Goal: Task Accomplishment & Management: Manage account settings

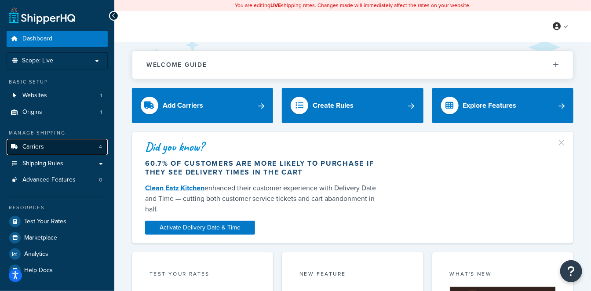
click at [41, 149] on span "Carriers" at bounding box center [33, 146] width 22 height 7
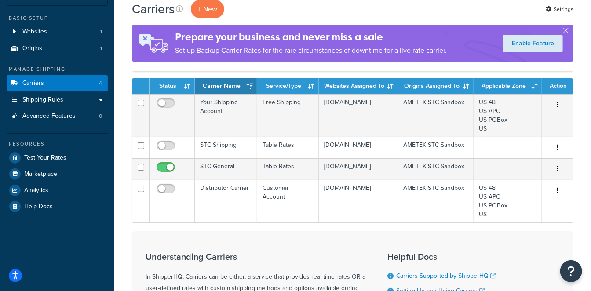
scroll to position [49, 0]
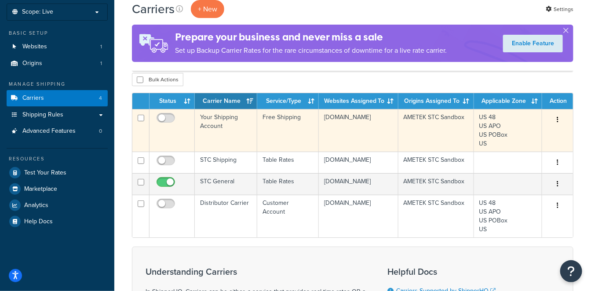
click at [235, 130] on td "Your Shipping Account" at bounding box center [226, 130] width 62 height 43
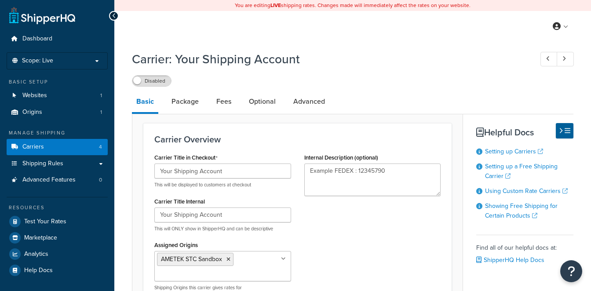
select select "free"
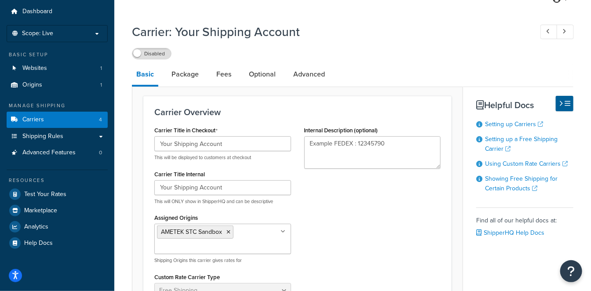
scroll to position [49, 0]
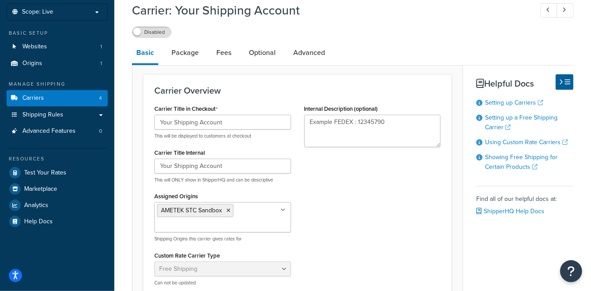
click at [348, 181] on div "Carrier Title in Checkout Your Shipping Account This will be displayed to custo…" at bounding box center [298, 198] width 300 height 191
click at [361, 134] on textarea "Example FEDEX : 12345790" at bounding box center [372, 131] width 137 height 33
click at [370, 165] on div "Carrier Title in Checkout Your Shipping Account This will be displayed to custo…" at bounding box center [298, 198] width 300 height 191
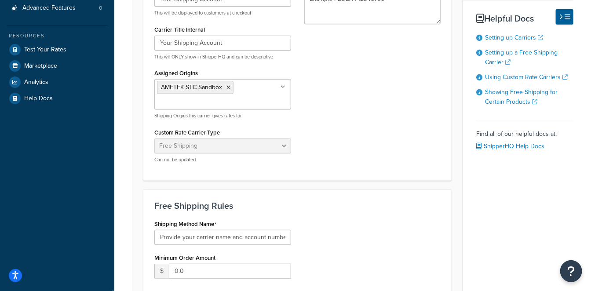
scroll to position [195, 0]
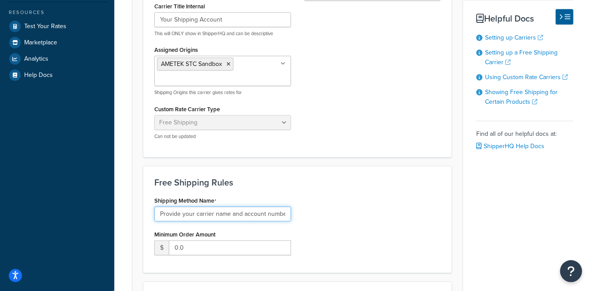
click at [263, 213] on input "Provide your carrier name and account number" at bounding box center [222, 214] width 137 height 15
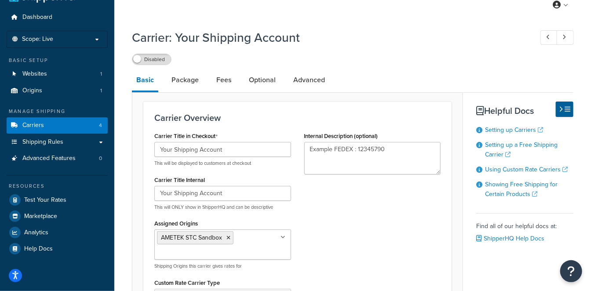
scroll to position [0, 0]
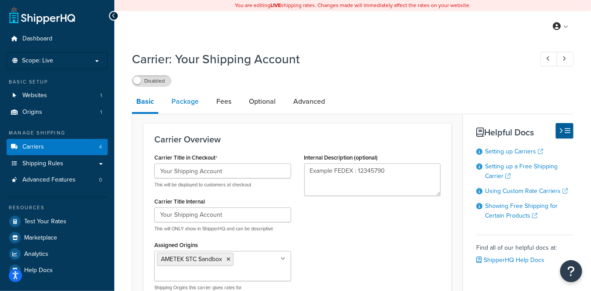
click at [183, 105] on link "Package" at bounding box center [185, 101] width 36 height 21
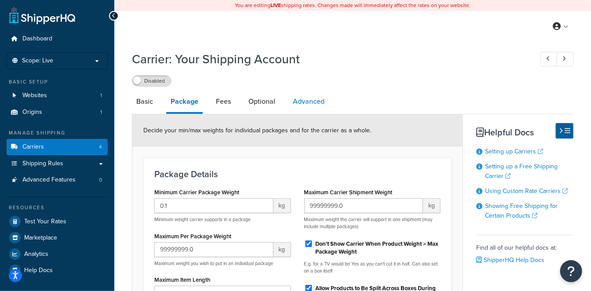
click at [301, 102] on link "Advanced" at bounding box center [309, 101] width 40 height 21
select select "false"
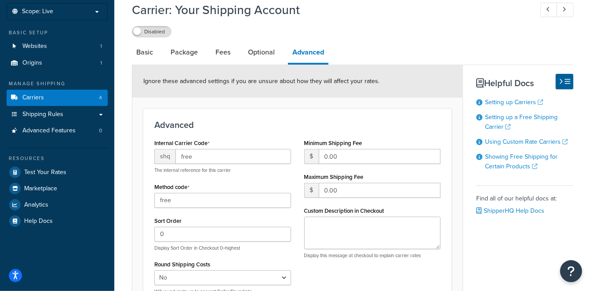
scroll to position [147, 0]
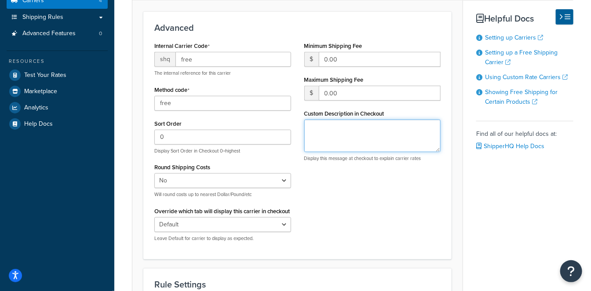
click at [367, 136] on textarea "Custom Description in Checkout" at bounding box center [372, 136] width 137 height 33
click at [367, 178] on div "Internal Carrier Code shq free The internal reference for this carrier Method c…" at bounding box center [298, 144] width 300 height 209
click at [352, 107] on div "Custom Description in Checkout Display this message at checkout to explain carr…" at bounding box center [372, 134] width 137 height 55
click at [348, 134] on textarea "Custom Description in Checkout" at bounding box center [372, 136] width 137 height 33
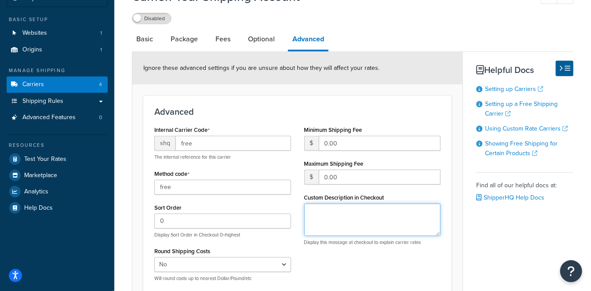
scroll to position [0, 0]
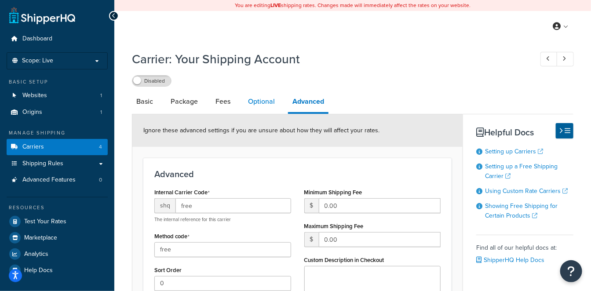
click at [260, 99] on link "Optional" at bounding box center [262, 101] width 36 height 21
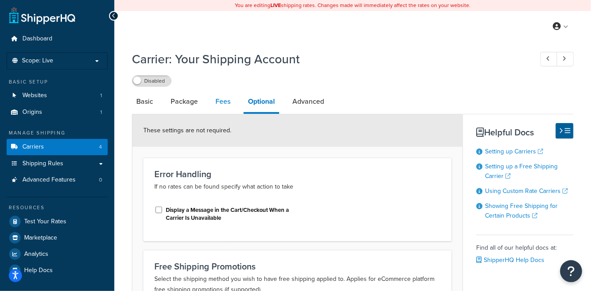
click at [223, 100] on link "Fees" at bounding box center [223, 101] width 24 height 21
select select "AFTER"
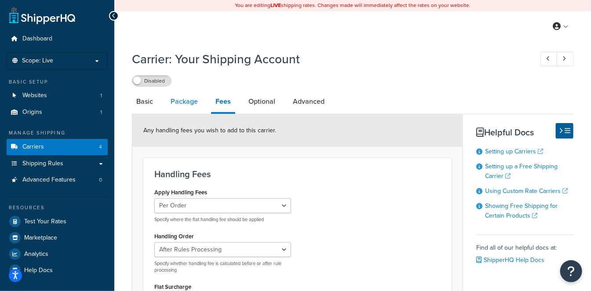
click at [190, 106] on link "Package" at bounding box center [184, 101] width 36 height 21
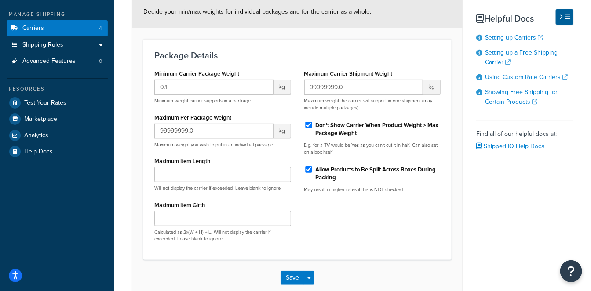
scroll to position [21, 0]
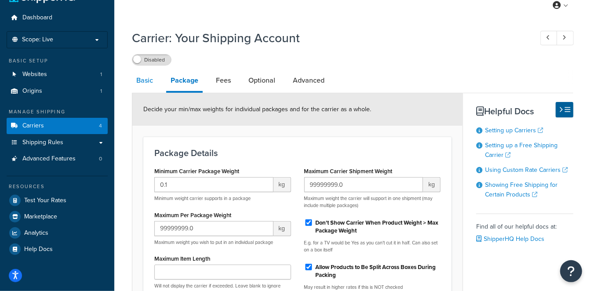
click at [136, 79] on link "Basic" at bounding box center [145, 80] width 26 height 21
select select "free"
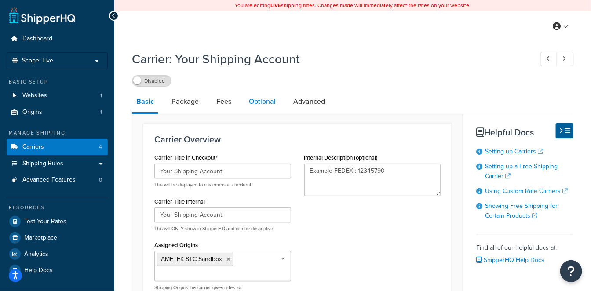
click at [256, 101] on link "Optional" at bounding box center [263, 101] width 36 height 21
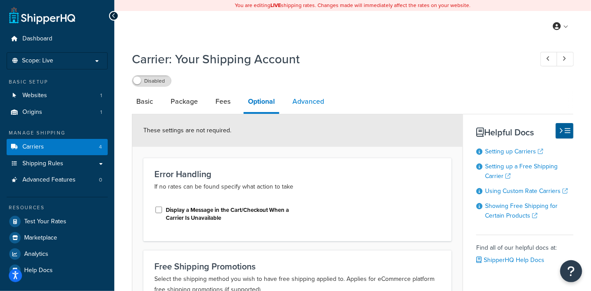
click at [308, 102] on link "Advanced" at bounding box center [308, 101] width 40 height 21
select select "false"
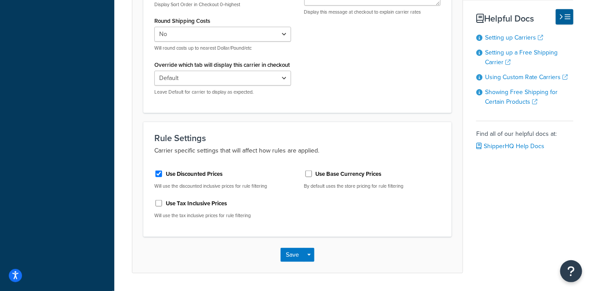
scroll to position [98, 0]
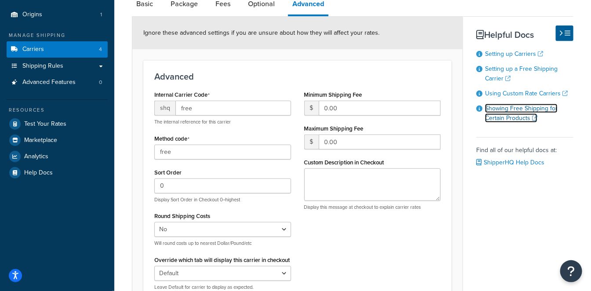
click at [520, 118] on link "Showing Free Shipping for Certain Products" at bounding box center [521, 113] width 73 height 19
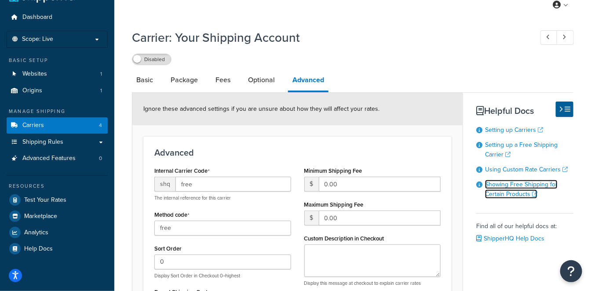
scroll to position [0, 0]
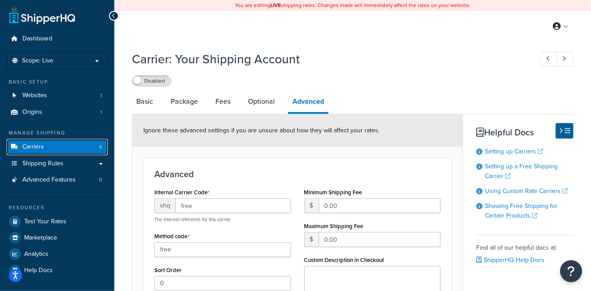
click at [72, 146] on link "Carriers 4" at bounding box center [57, 147] width 101 height 16
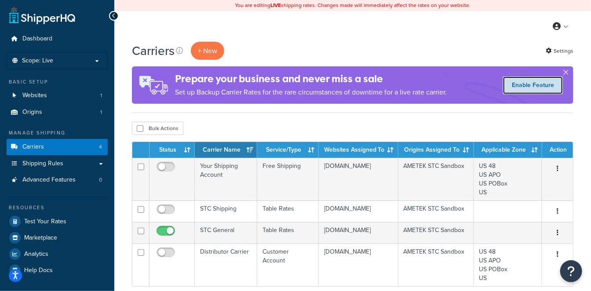
click at [541, 83] on link "Enable Feature" at bounding box center [533, 86] width 60 height 18
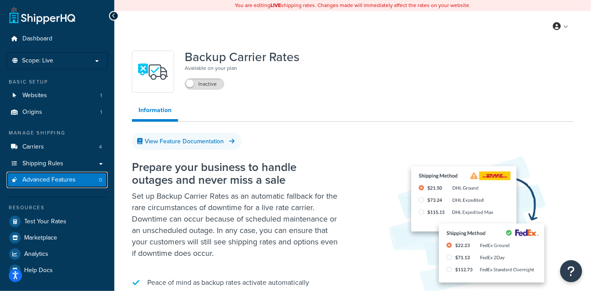
click at [92, 179] on link "Advanced Features 0" at bounding box center [57, 180] width 101 height 16
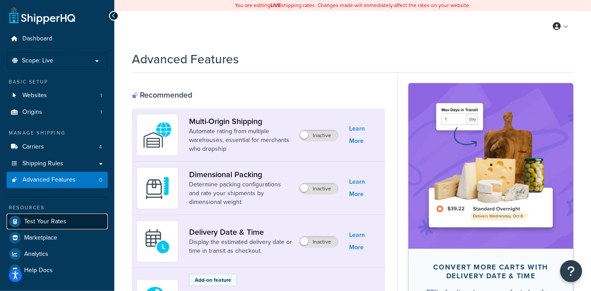
click at [52, 221] on span "Test Your Rates" at bounding box center [45, 221] width 42 height 7
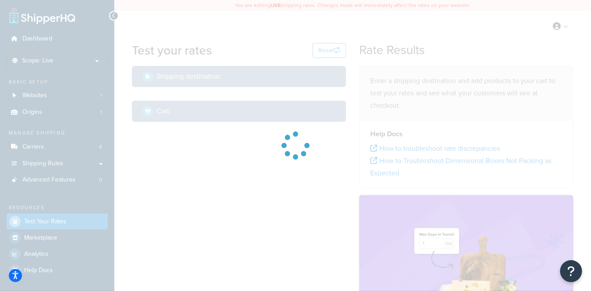
select select "[GEOGRAPHIC_DATA]"
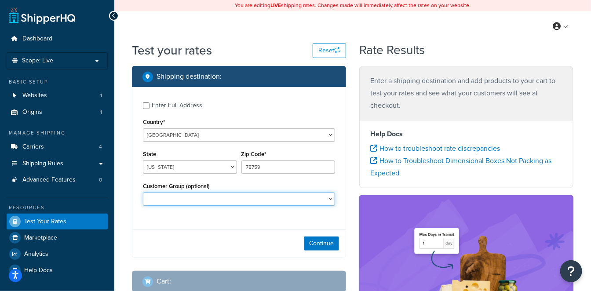
click at [220, 200] on select "ABC AMETEK AMETEK STC BAPO DISTRIBUTORS TEST Retail Sparrow STC STC - Ametek ST…" at bounding box center [239, 199] width 192 height 13
click at [143, 193] on select "ABC AMETEK AMETEK STC BAPO DISTRIBUTORS TEST Retail Sparrow STC STC - Ametek ST…" at bounding box center [239, 199] width 192 height 13
click at [211, 195] on select "ABC AMETEK AMETEK STC BAPO DISTRIBUTORS TEST Retail Sparrow STC STC - Ametek ST…" at bounding box center [239, 199] width 192 height 13
select select "STC USG Distributors Group"
click at [143, 193] on select "ABC AMETEK AMETEK STC BAPO DISTRIBUTORS TEST Retail Sparrow STC STC - Ametek ST…" at bounding box center [239, 199] width 192 height 13
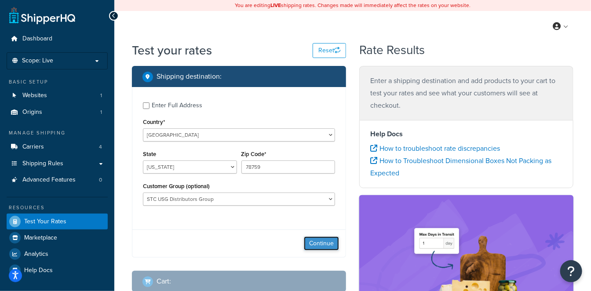
click at [326, 243] on button "Continue" at bounding box center [321, 244] width 35 height 14
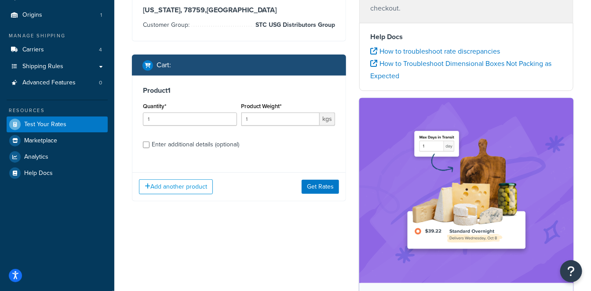
scroll to position [98, 0]
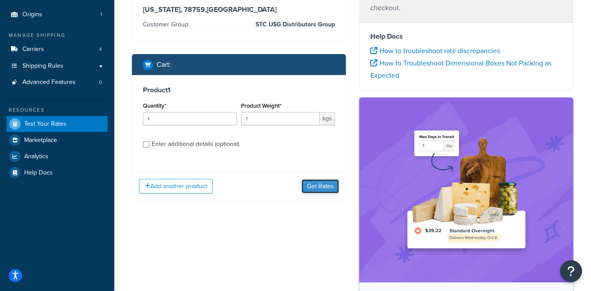
click at [319, 186] on button "Get Rates" at bounding box center [320, 187] width 37 height 14
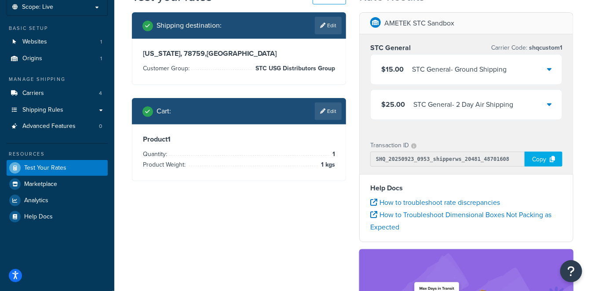
scroll to position [0, 0]
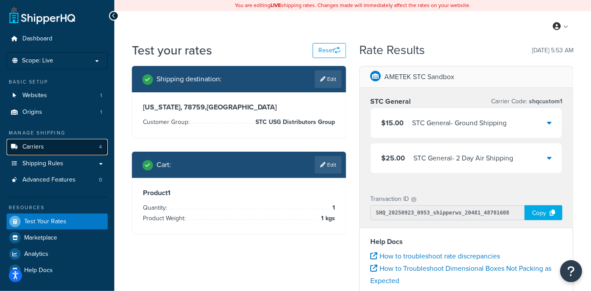
click at [85, 144] on link "Carriers 4" at bounding box center [57, 147] width 101 height 16
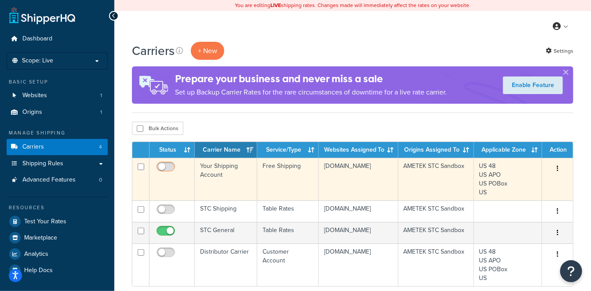
click at [172, 166] on input "checkbox" at bounding box center [167, 169] width 24 height 11
checkbox input "true"
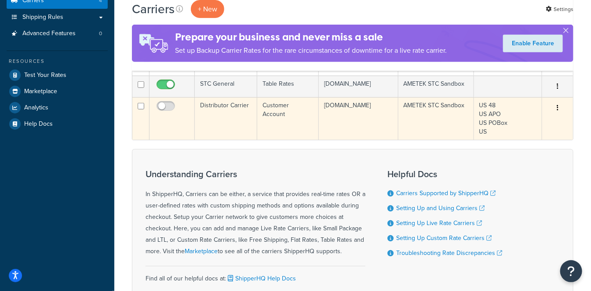
scroll to position [98, 0]
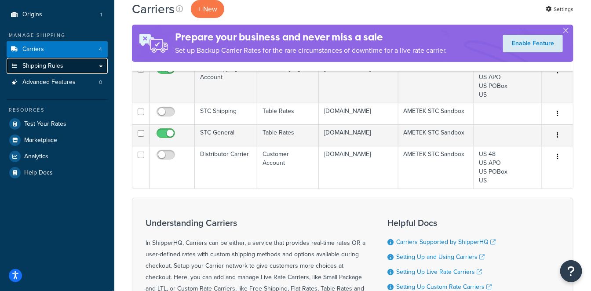
click at [49, 60] on link "Shipping Rules" at bounding box center [57, 66] width 101 height 16
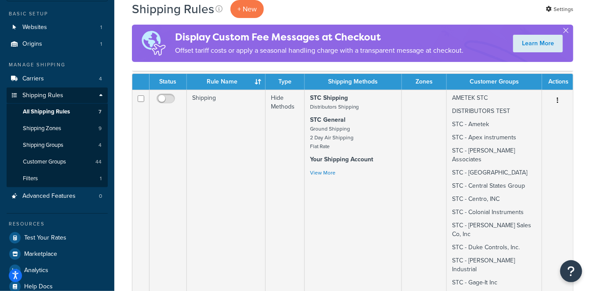
scroll to position [49, 0]
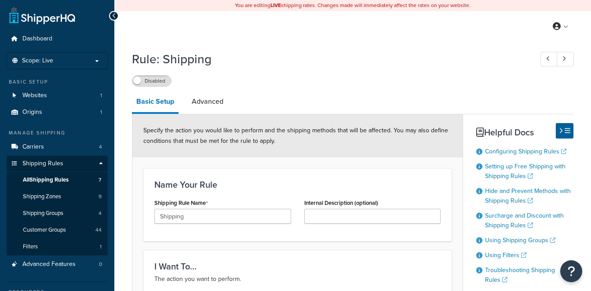
select select "HIDE"
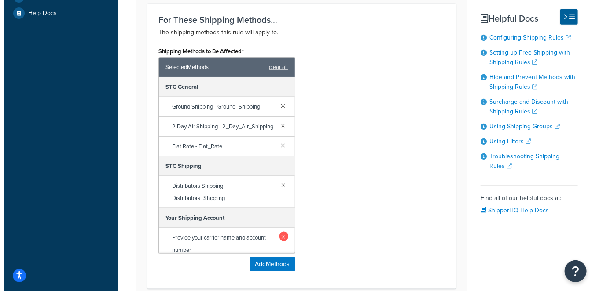
scroll to position [18, 0]
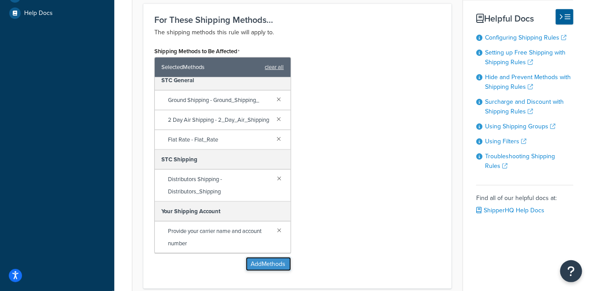
click at [267, 261] on button "Add Methods" at bounding box center [268, 264] width 45 height 14
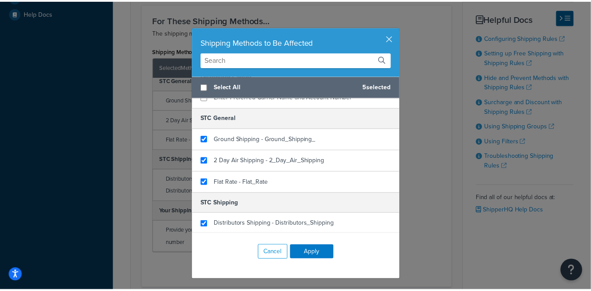
scroll to position [0, 0]
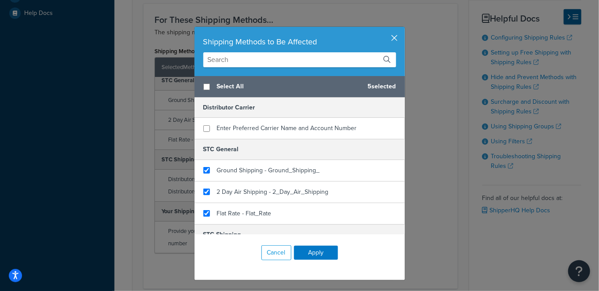
click at [403, 29] on button "button" at bounding box center [404, 28] width 2 height 2
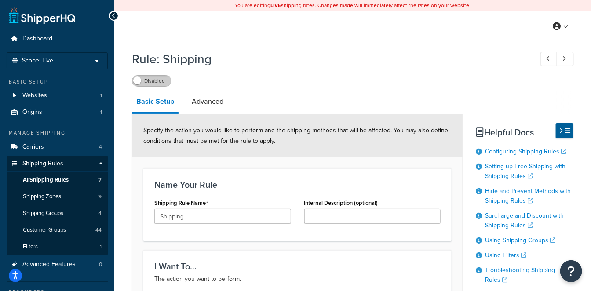
click at [154, 84] on label "Disabled" at bounding box center [151, 81] width 39 height 11
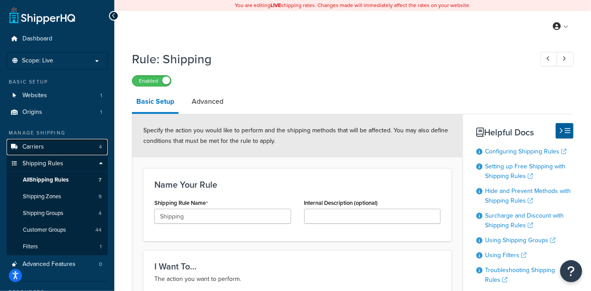
click at [51, 143] on link "Carriers 4" at bounding box center [57, 147] width 101 height 16
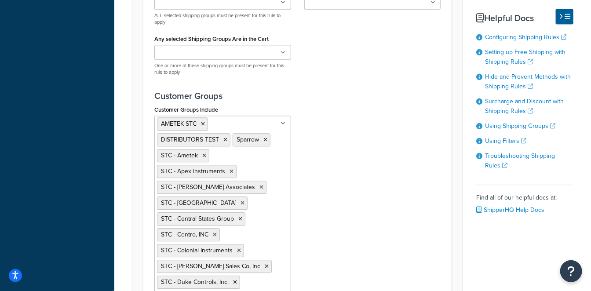
scroll to position [700, 0]
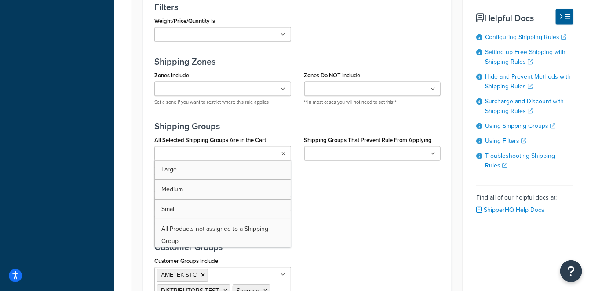
click at [266, 152] on ul at bounding box center [222, 153] width 137 height 15
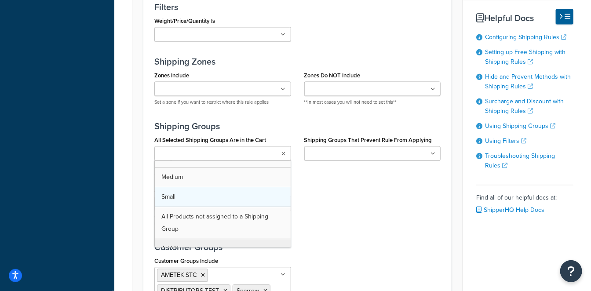
scroll to position [23, 0]
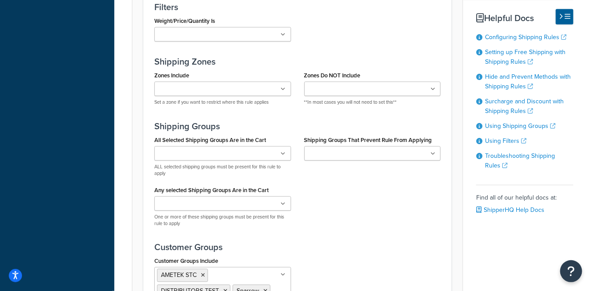
click at [389, 208] on div "All Selected Shipping Groups Are in the Cart Large Medium Small All Products no…" at bounding box center [298, 184] width 300 height 100
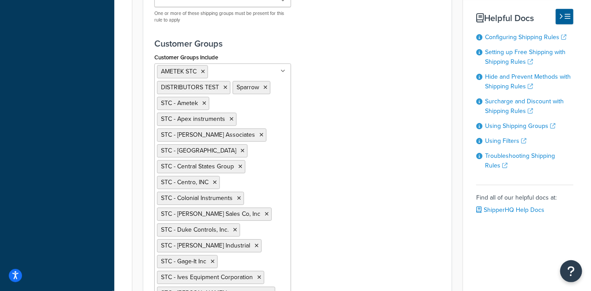
scroll to position [1091, 0]
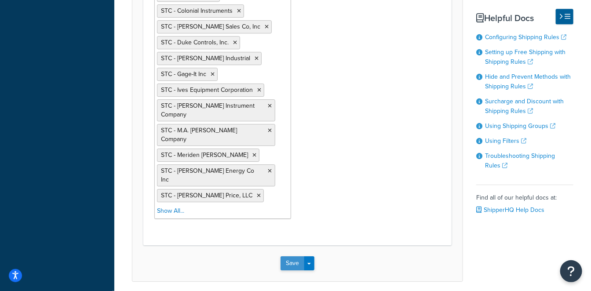
click at [290, 257] on button "Save" at bounding box center [293, 264] width 24 height 14
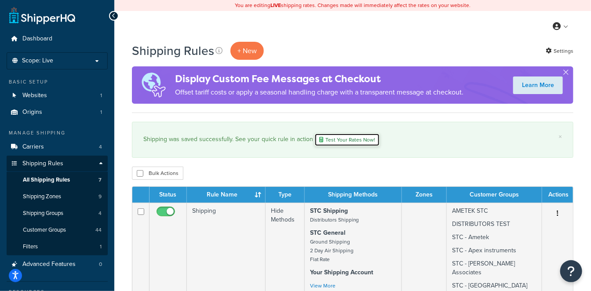
click at [325, 143] on link "Test Your Rates Now!" at bounding box center [348, 139] width 66 height 13
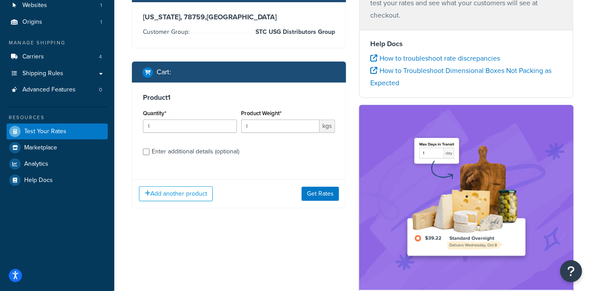
scroll to position [49, 0]
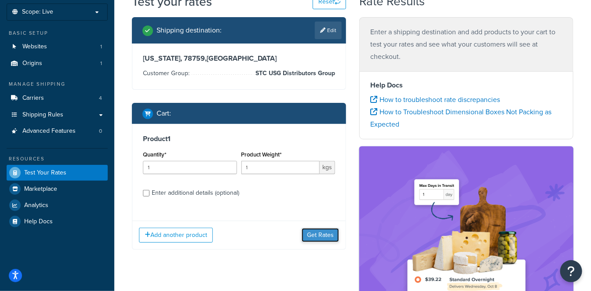
click at [315, 232] on button "Get Rates" at bounding box center [320, 235] width 37 height 14
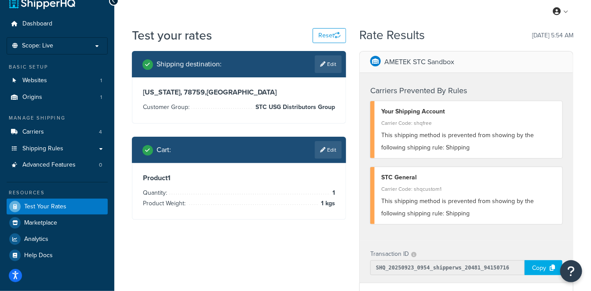
scroll to position [0, 0]
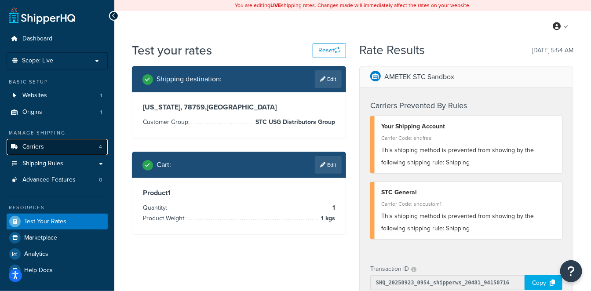
click at [72, 146] on link "Carriers 4" at bounding box center [57, 147] width 101 height 16
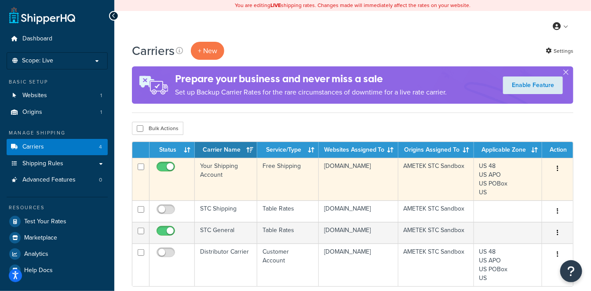
click at [161, 165] on input "checkbox" at bounding box center [167, 169] width 24 height 11
checkbox input "false"
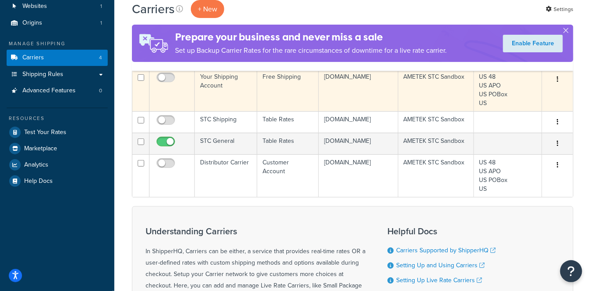
scroll to position [98, 0]
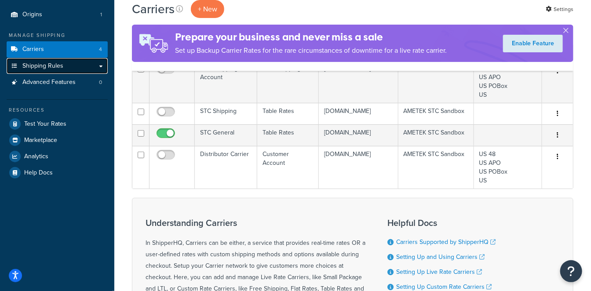
click at [76, 65] on link "Shipping Rules" at bounding box center [57, 66] width 101 height 16
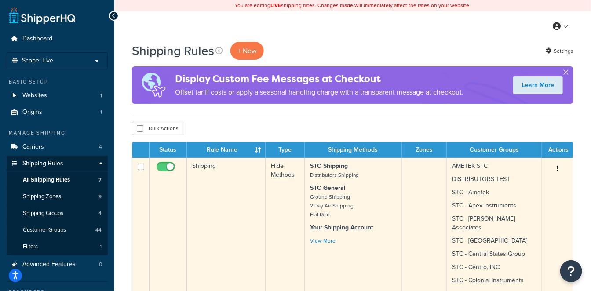
click at [163, 167] on input "checkbox" at bounding box center [167, 169] width 24 height 11
checkbox input "false"
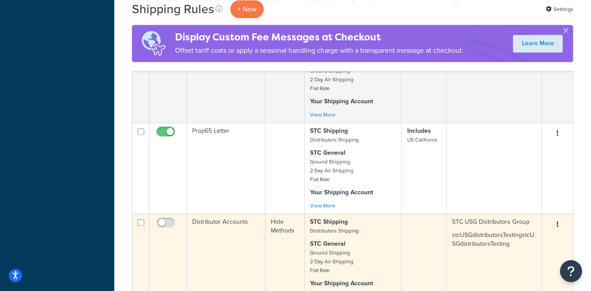
scroll to position [733, 0]
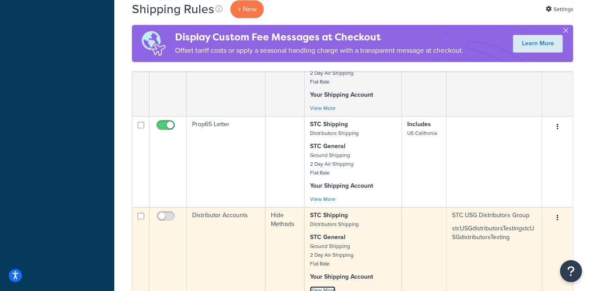
click at [324, 286] on link "View More" at bounding box center [323, 290] width 26 height 8
click at [169, 213] on input "checkbox" at bounding box center [167, 218] width 24 height 11
checkbox input "true"
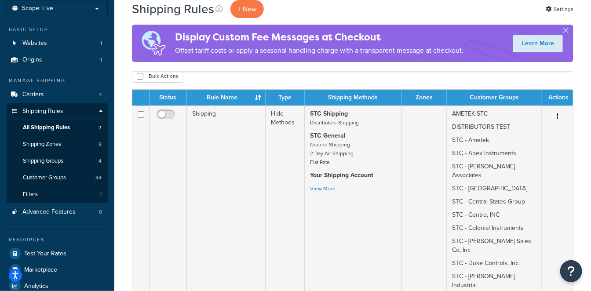
scroll to position [0, 0]
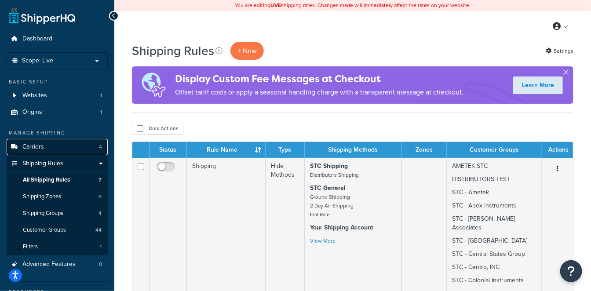
click at [68, 148] on link "Carriers 4" at bounding box center [57, 147] width 101 height 16
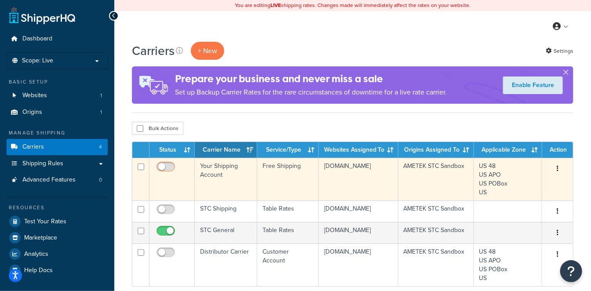
click at [168, 167] on input "checkbox" at bounding box center [167, 169] width 24 height 11
checkbox input "true"
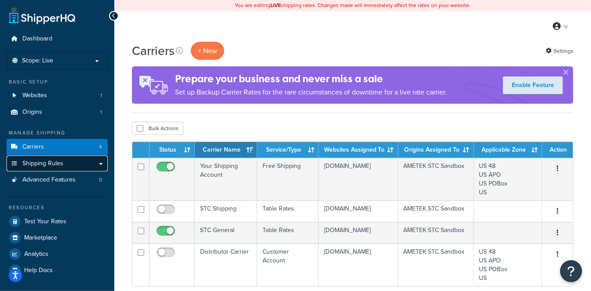
click at [57, 164] on span "Shipping Rules" at bounding box center [42, 163] width 41 height 7
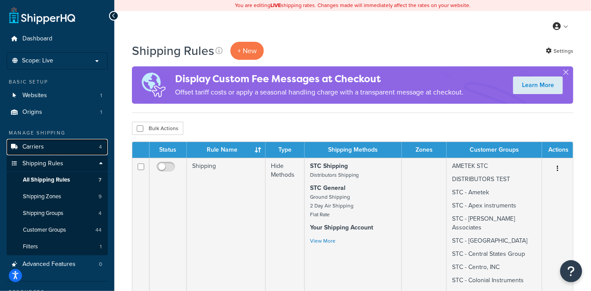
click at [59, 148] on link "Carriers 4" at bounding box center [57, 147] width 101 height 16
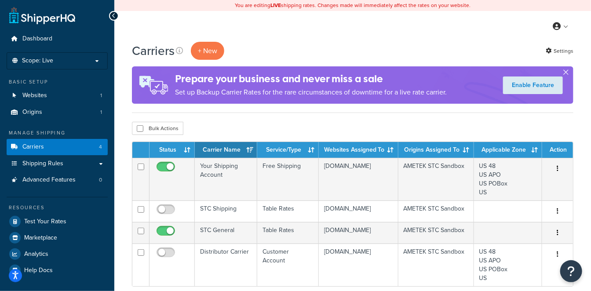
click at [566, 73] on button "button" at bounding box center [566, 74] width 2 height 2
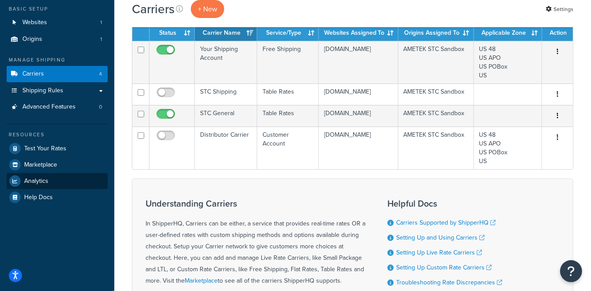
scroll to position [49, 0]
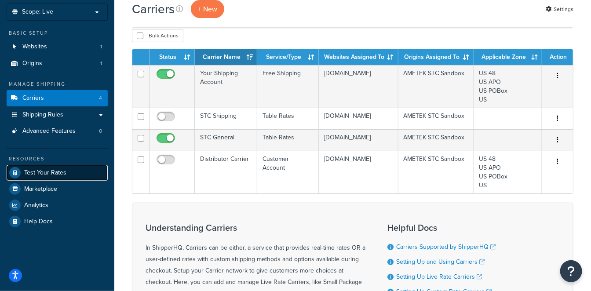
click at [70, 178] on link "Test Your Rates" at bounding box center [57, 173] width 101 height 16
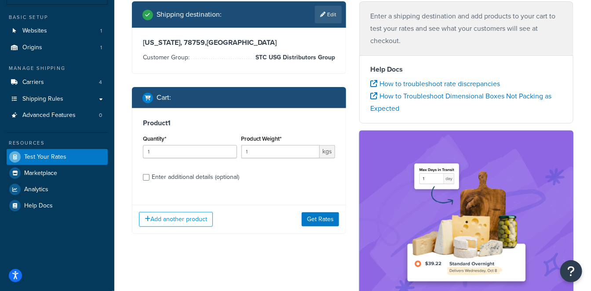
scroll to position [98, 0]
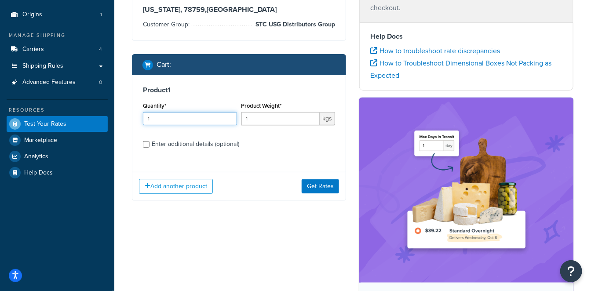
drag, startPoint x: 180, startPoint y: 117, endPoint x: 126, endPoint y: 117, distance: 53.2
click at [126, 117] on div "Shipping destination : Edit [US_STATE], 78759 , [GEOGRAPHIC_DATA] Customer Grou…" at bounding box center [238, 91] width 227 height 246
type input "2"
click at [285, 171] on div "Product 1 Quantity* 2 Product Weight* 1 kgs Enter additional details (optional)…" at bounding box center [239, 138] width 214 height 126
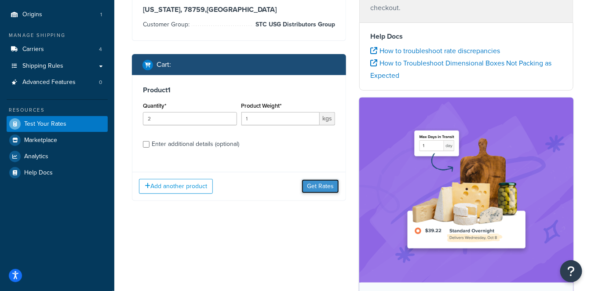
click at [311, 187] on button "Get Rates" at bounding box center [320, 187] width 37 height 14
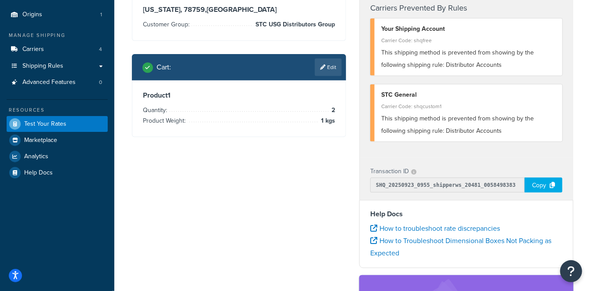
scroll to position [0, 0]
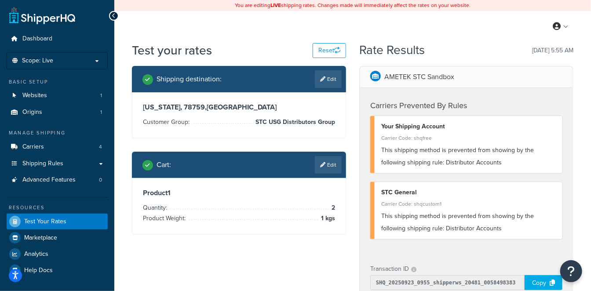
click at [458, 161] on span "This shipping method is prevented from showing by the following shipping rule: …" at bounding box center [457, 157] width 153 height 22
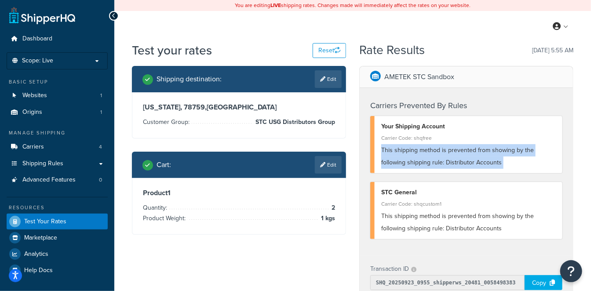
click at [458, 161] on span "This shipping method is prevented from showing by the following shipping rule: …" at bounding box center [457, 157] width 153 height 22
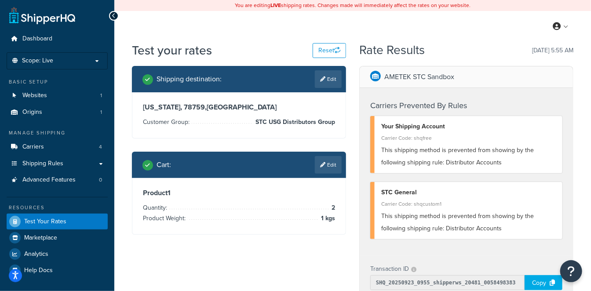
drag, startPoint x: 458, startPoint y: 161, endPoint x: 432, endPoint y: 226, distance: 70.5
click at [432, 226] on span "This shipping method is prevented from showing by the following shipping rule: …" at bounding box center [457, 223] width 153 height 22
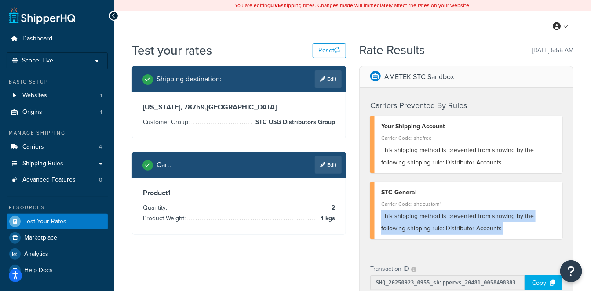
click at [432, 226] on span "This shipping method is prevented from showing by the following shipping rule: …" at bounding box center [457, 223] width 153 height 22
drag, startPoint x: 432, startPoint y: 226, endPoint x: 393, endPoint y: 221, distance: 39.5
click at [393, 221] on div "This shipping method is prevented from showing by the following shipping rule: …" at bounding box center [468, 222] width 175 height 25
click at [47, 160] on span "Shipping Rules" at bounding box center [42, 163] width 41 height 7
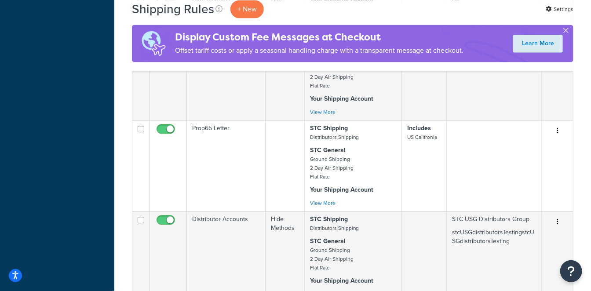
scroll to position [733, 0]
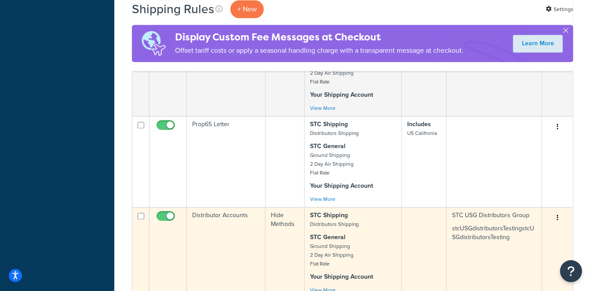
click at [161, 213] on input "checkbox" at bounding box center [167, 218] width 24 height 11
checkbox input "false"
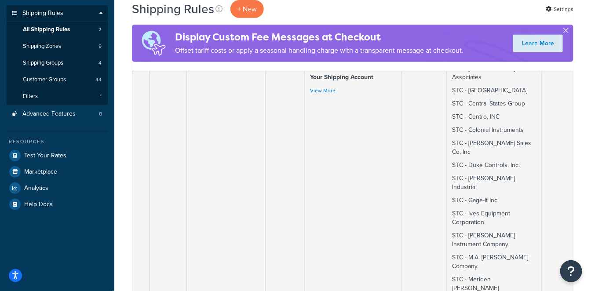
scroll to position [0, 0]
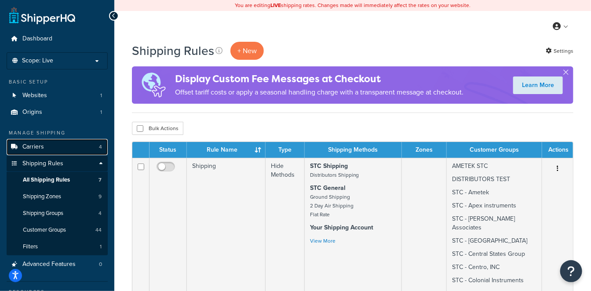
click at [46, 143] on link "Carriers 4" at bounding box center [57, 147] width 101 height 16
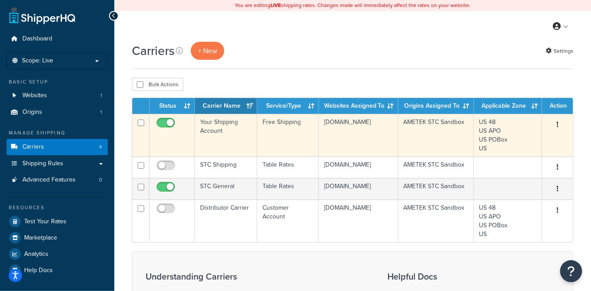
click at [162, 124] on input "checkbox" at bounding box center [167, 125] width 24 height 11
checkbox input "false"
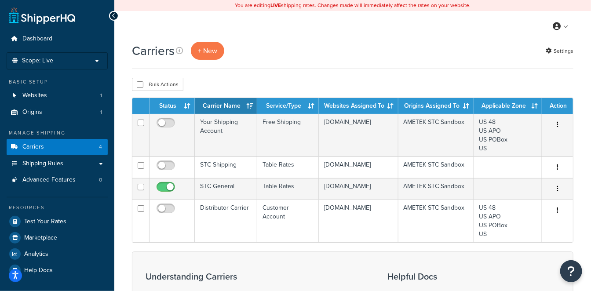
click at [315, 50] on div "Carriers + New Settings" at bounding box center [353, 51] width 442 height 18
click at [340, 64] on div "Carriers + New Settings" at bounding box center [353, 55] width 442 height 27
